Goal: Transaction & Acquisition: Purchase product/service

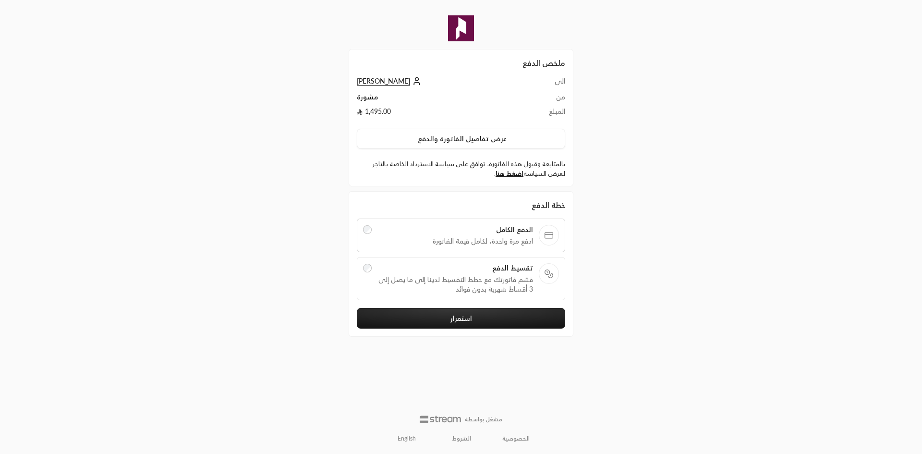
click at [432, 273] on div "تقسيط الدفع قسّم فاتورتك مع خطط التقسيط لدينا إلى ما يصل إلى 3 أقساط شهرية بدون…" at bounding box center [455, 278] width 156 height 31
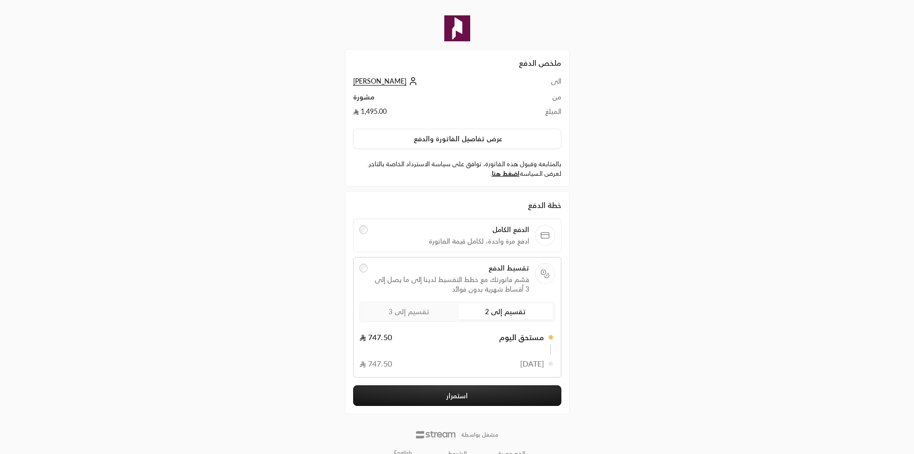
click at [432, 312] on label "تقسيم إلى 3" at bounding box center [409, 311] width 95 height 15
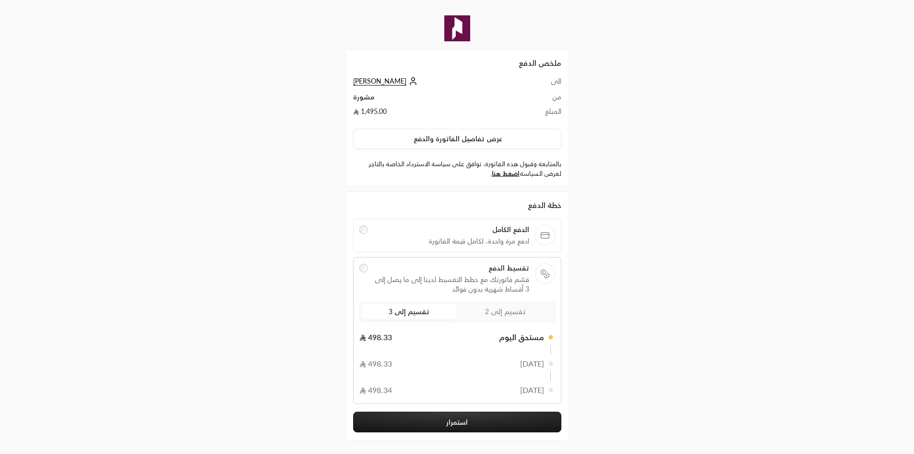
click at [521, 319] on label "تقسيم إلى 2" at bounding box center [505, 311] width 95 height 15
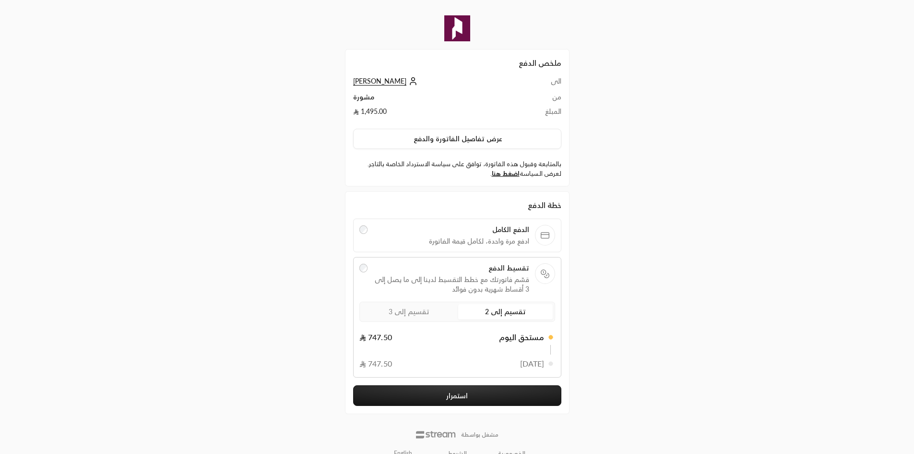
click at [403, 320] on div "تقسيم إلى 2 تقسيم إلى 3" at bounding box center [458, 311] width 196 height 20
click at [420, 315] on span "تقسيم إلى 3" at bounding box center [409, 311] width 41 height 8
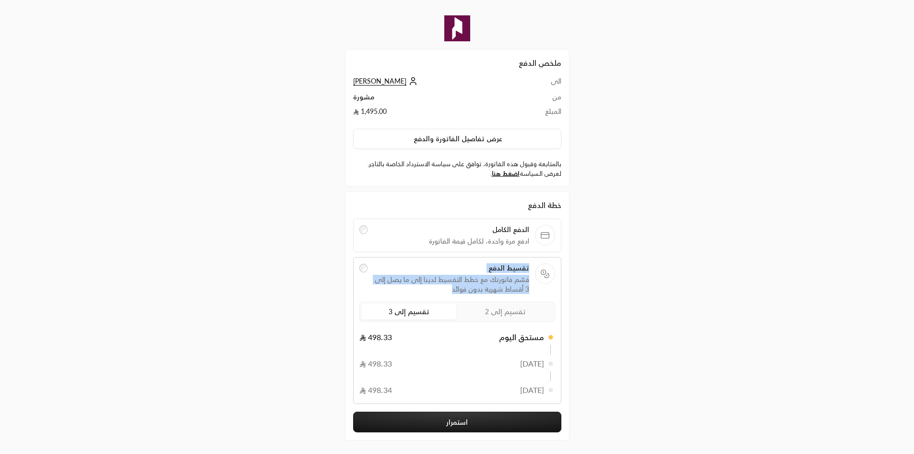
drag, startPoint x: 444, startPoint y: 290, endPoint x: 530, endPoint y: 271, distance: 87.6
click at [530, 271] on label "تقسيط الدفع قسّم فاتورتك مع خطط التقسيط لدينا إلى ما يصل إلى 3 أقساط شهرية بدون…" at bounding box center [458, 278] width 196 height 31
click at [524, 250] on div at bounding box center [524, 250] width 0 height 0
click at [497, 314] on span "تقسيم إلى 2" at bounding box center [505, 311] width 41 height 8
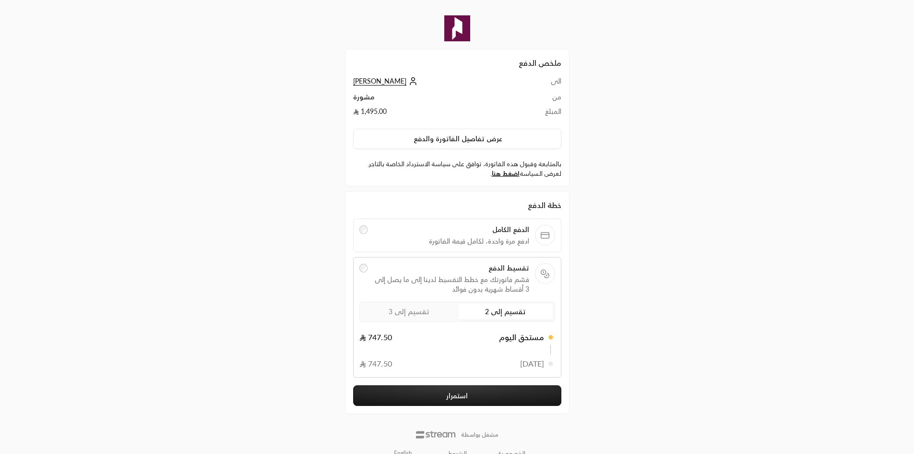
click at [429, 309] on label "تقسيم إلى 3" at bounding box center [409, 311] width 95 height 15
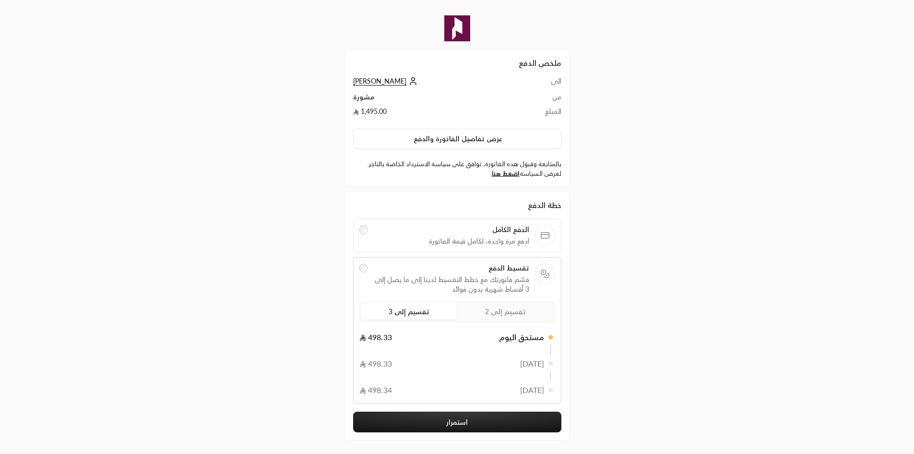
click at [506, 312] on span "تقسيم إلى 2" at bounding box center [505, 311] width 41 height 8
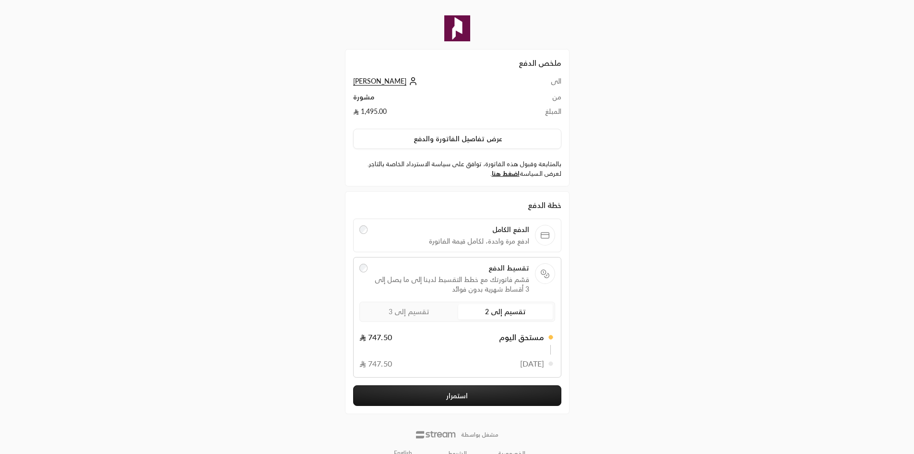
click at [435, 397] on button "استمرار" at bounding box center [457, 395] width 208 height 21
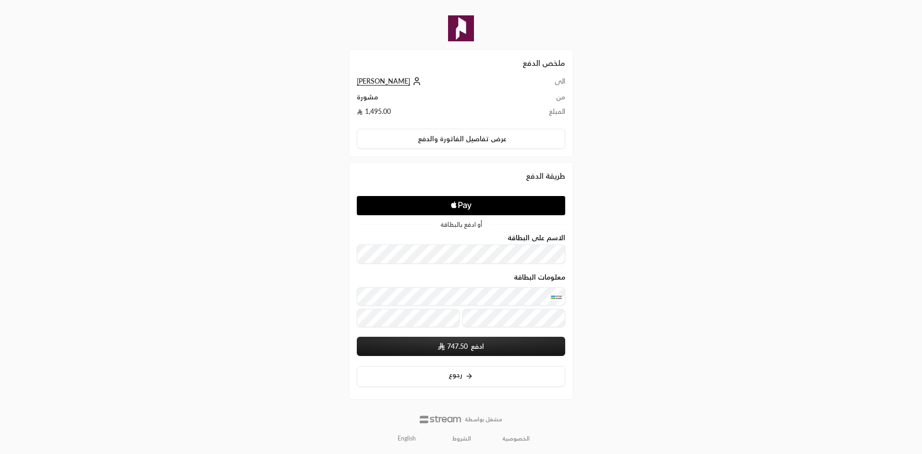
drag, startPoint x: 493, startPoint y: 347, endPoint x: 675, endPoint y: 335, distance: 182.8
click at [675, 335] on div "ملخص الدفع الى Umair Saleem من مشورة المبلغ 1,495.00 عرض تفاصيل الفاتورة والدفع…" at bounding box center [460, 227] width 461 height 454
click at [488, 344] on button "ادفع 747.50" at bounding box center [461, 345] width 208 height 19
